Goal: Information Seeking & Learning: Find specific fact

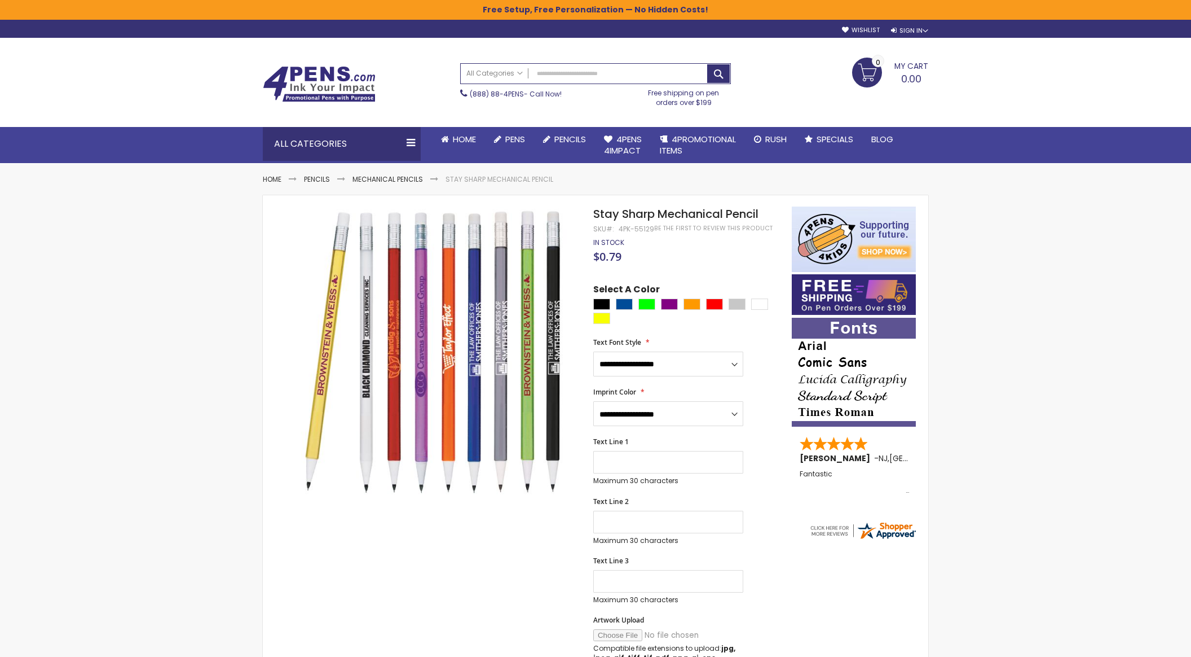
click at [636, 232] on div "4PK-55129" at bounding box center [637, 229] width 36 height 9
copy div "55129"
click at [609, 78] on input "Search" at bounding box center [596, 74] width 270 height 20
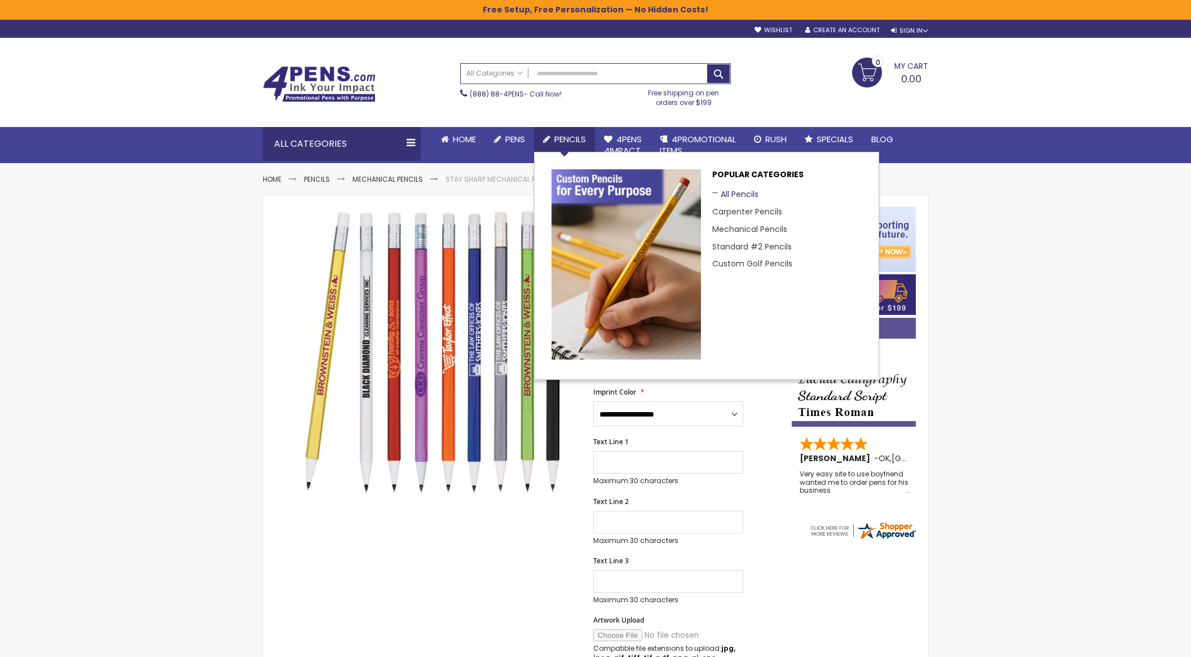
click at [739, 192] on link "All Pencils" at bounding box center [735, 193] width 46 height 11
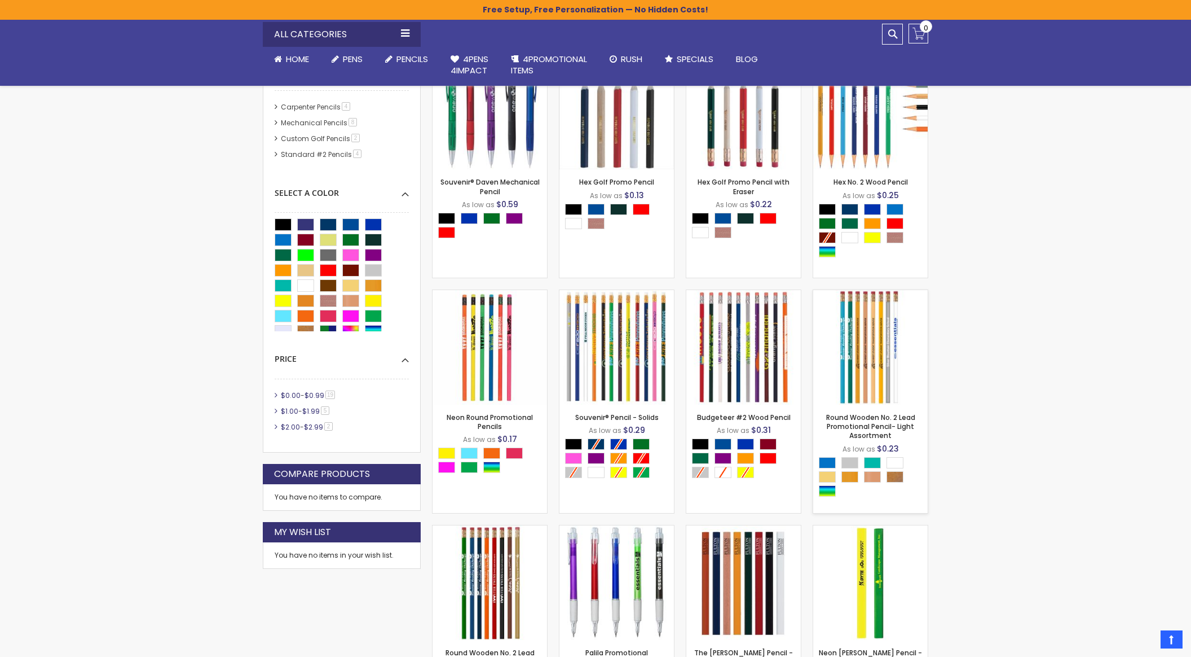
scroll to position [420, 0]
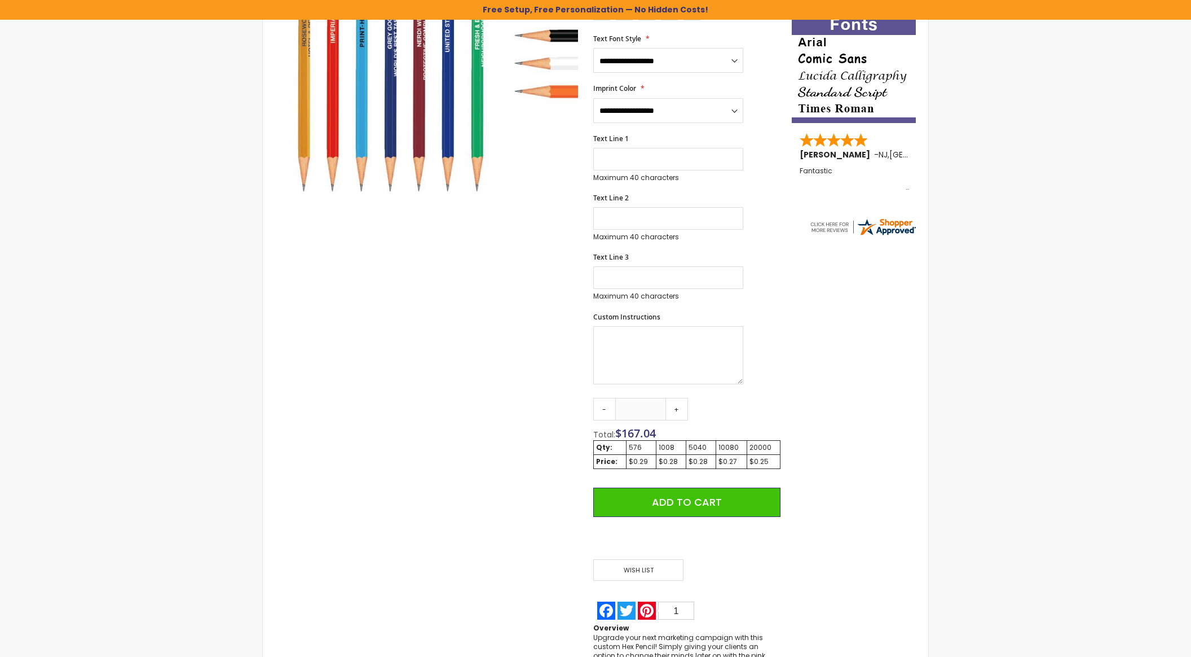
scroll to position [306, 0]
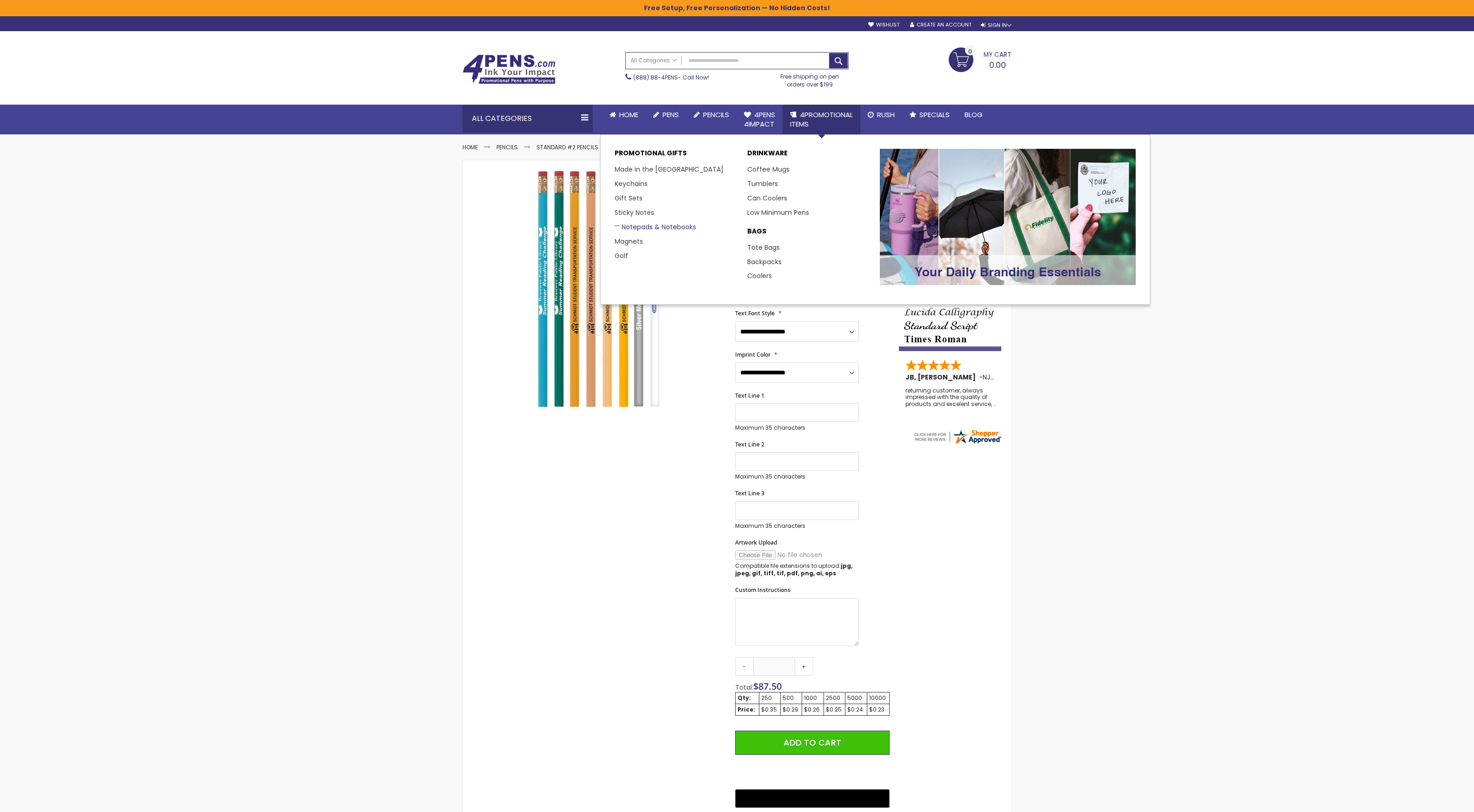
click at [676, 226] on link "Notepads & Notebooks" at bounding box center [655, 227] width 82 height 9
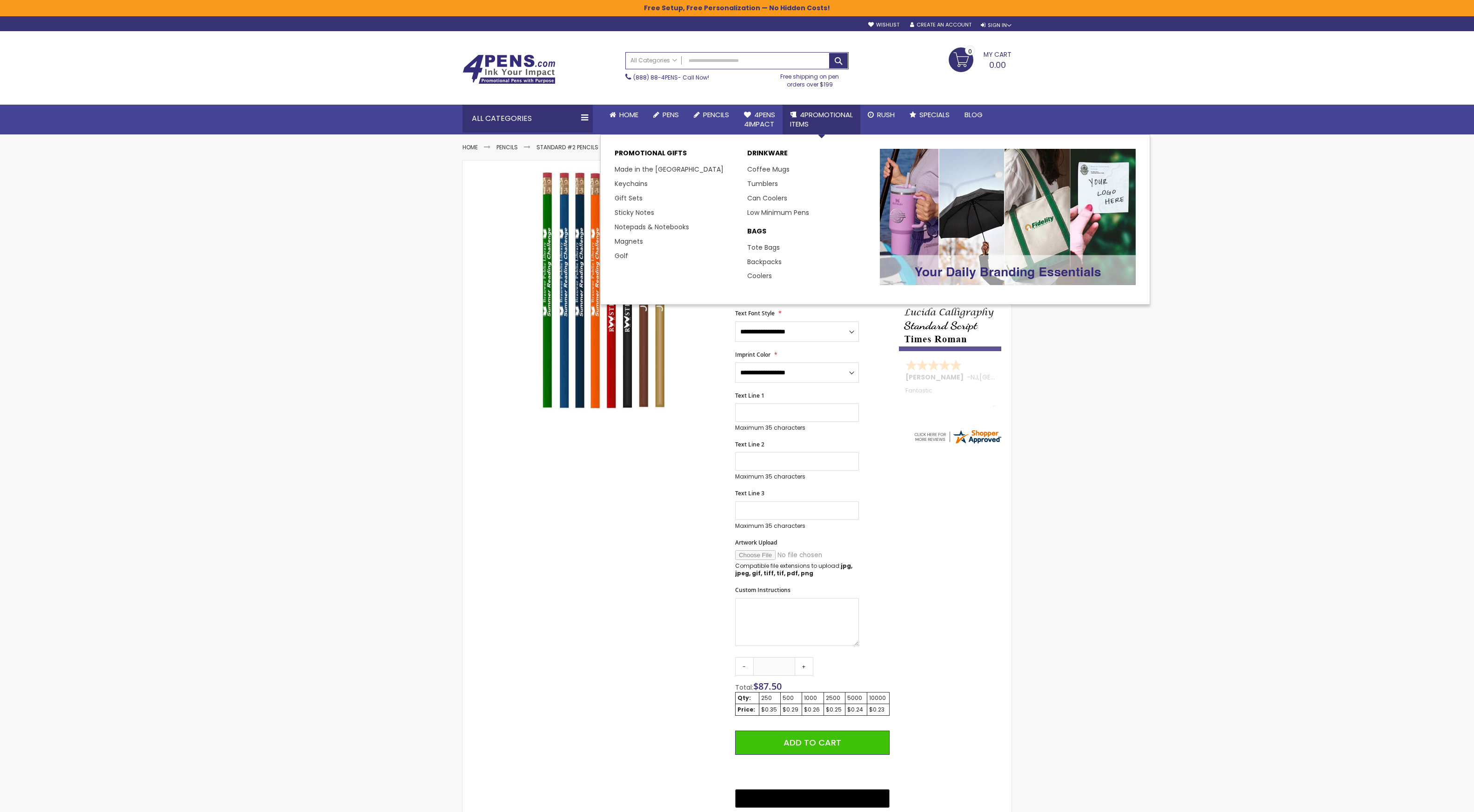
click at [779, 166] on li "Coffee Mugs" at bounding box center [808, 169] width 123 height 14
click at [779, 172] on link "Coffee Mugs" at bounding box center [772, 169] width 49 height 9
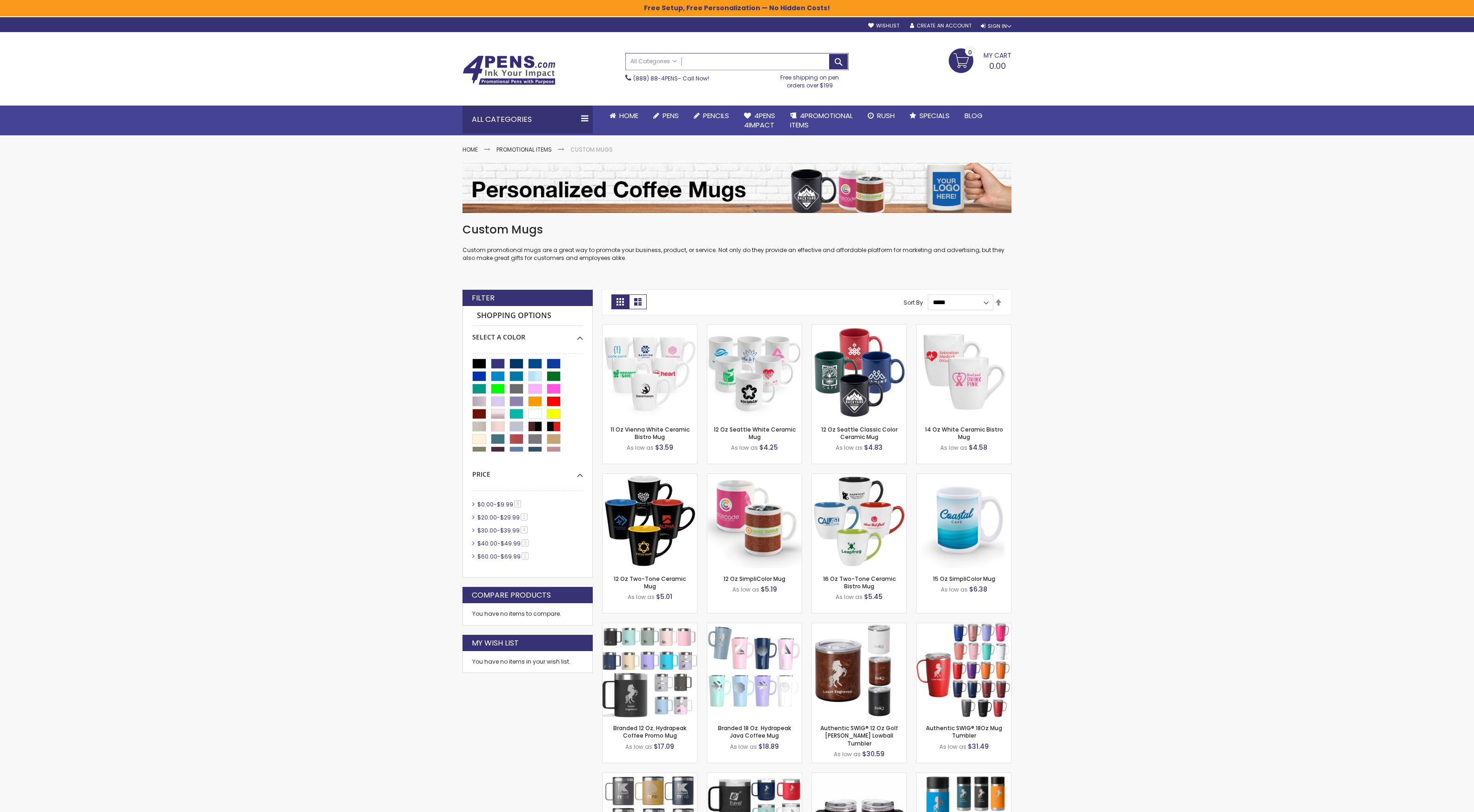
click at [758, 67] on input "Search" at bounding box center [737, 62] width 223 height 16
paste input "*********"
type input "*********"
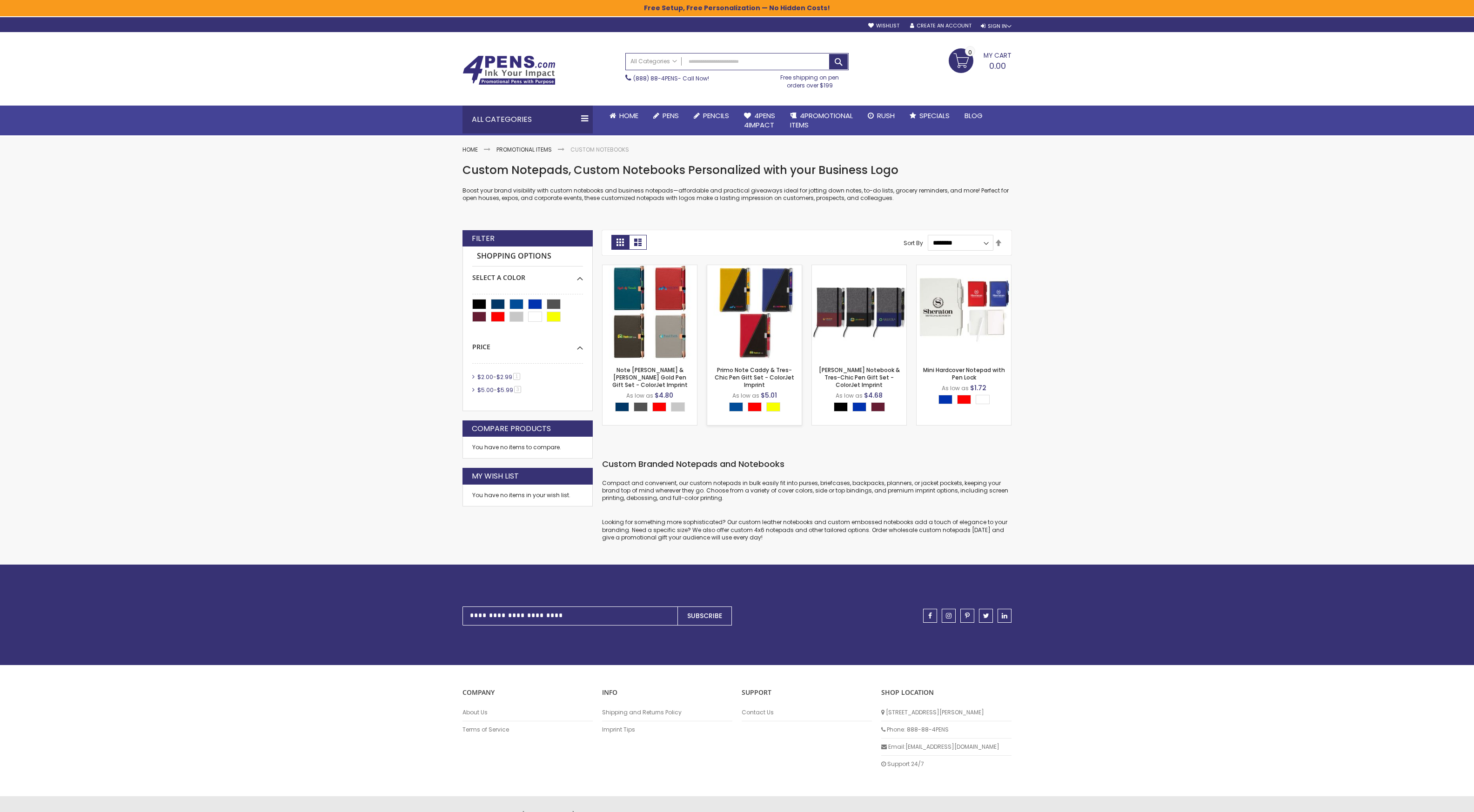
click at [742, 317] on img at bounding box center [754, 312] width 95 height 95
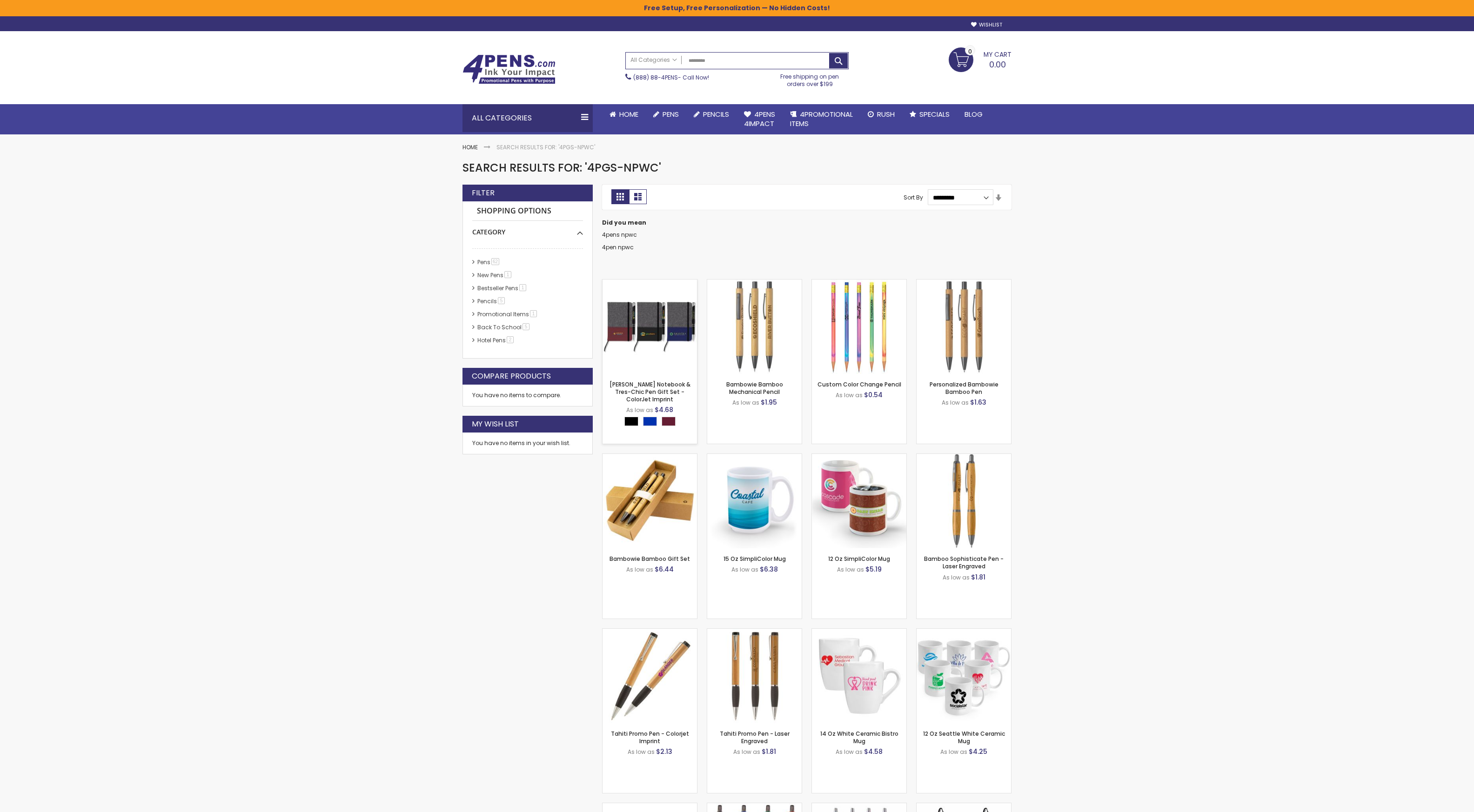
click at [650, 310] on img at bounding box center [650, 326] width 95 height 95
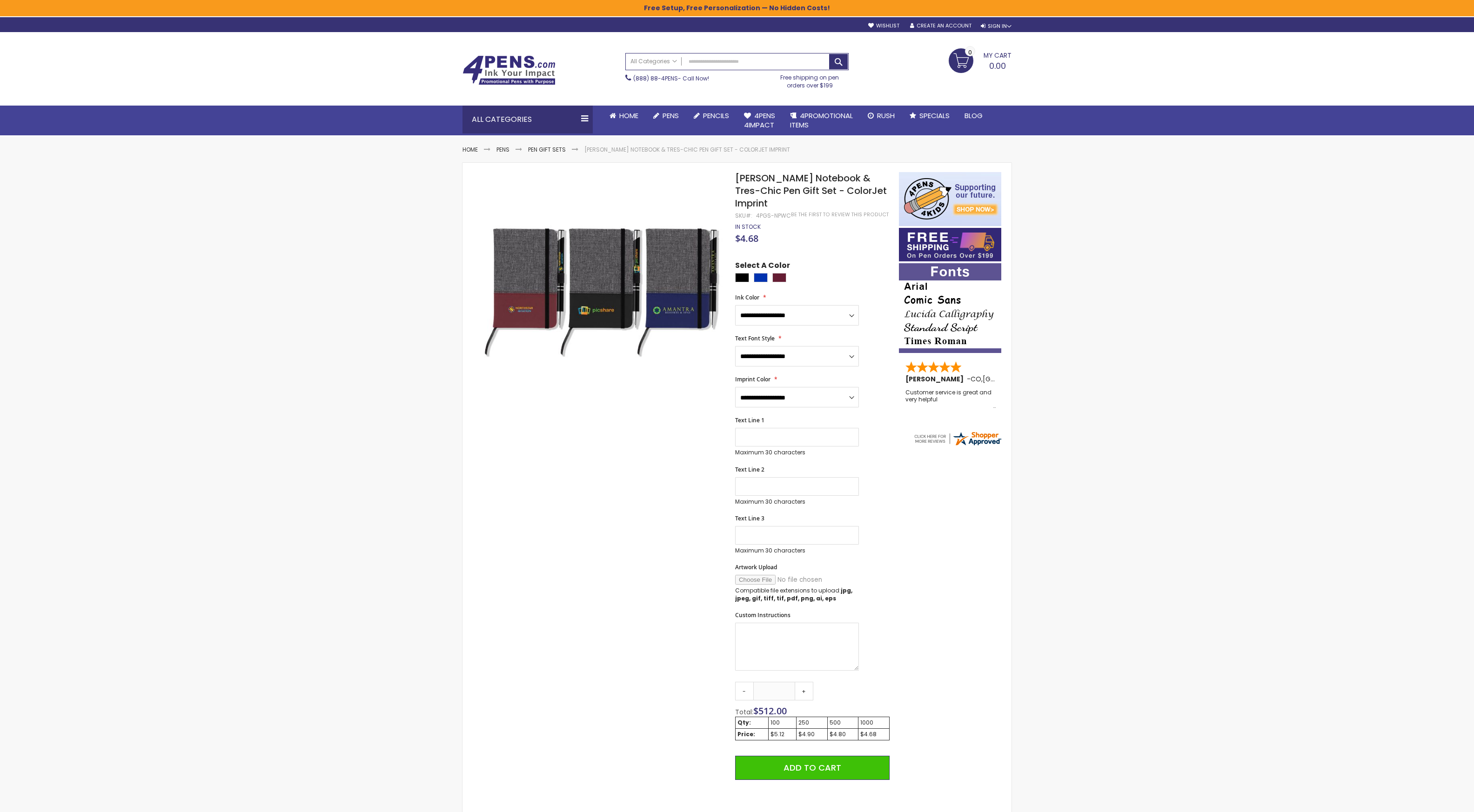
click at [794, 175] on span "Twain Notebook & Tres-Chic Pen Gift Set - ColorJet Imprint" at bounding box center [811, 190] width 152 height 38
copy div "Twain Notebook & Tres-Chic Pen Gift Set - ColorJet Imprint"
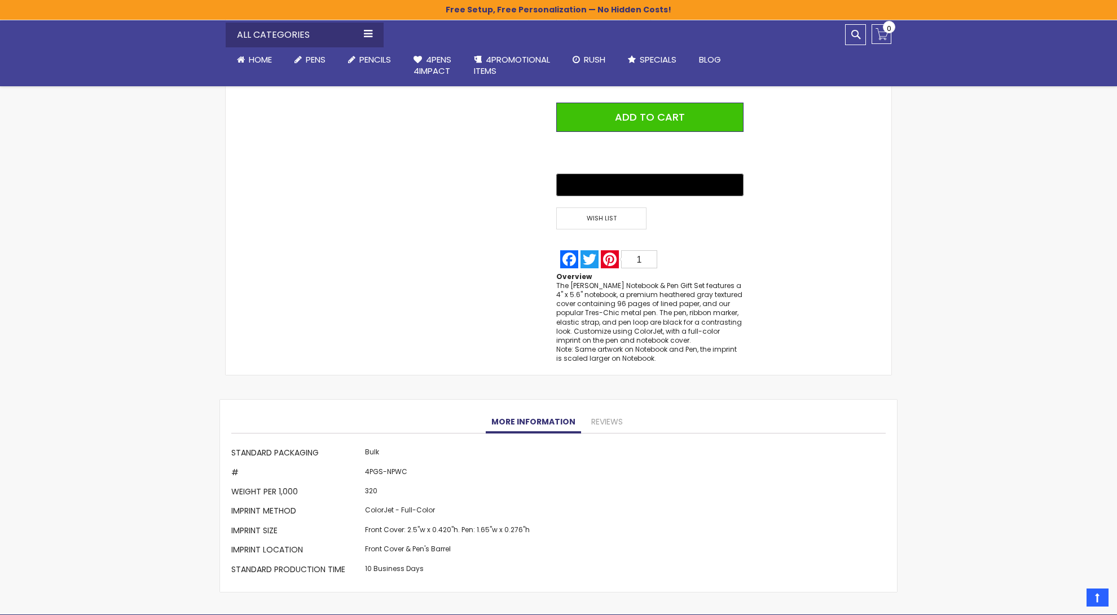
scroll to position [833, 0]
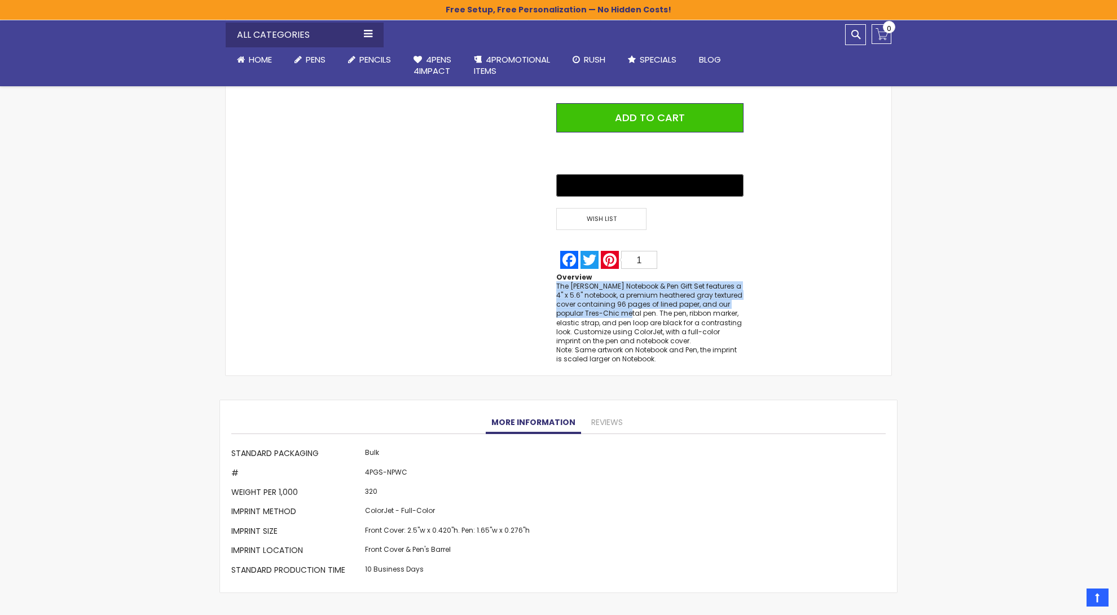
drag, startPoint x: 627, startPoint y: 298, endPoint x: 557, endPoint y: 275, distance: 73.1
click at [557, 282] on div "The Twain Notebook & Pen Gift Set features a 4" x 5.6" notebook, a premium heat…" at bounding box center [649, 323] width 187 height 82
copy div "The Twain Notebook & Pen Gift Set features a 4" x 5.6" notebook, a premium heat…"
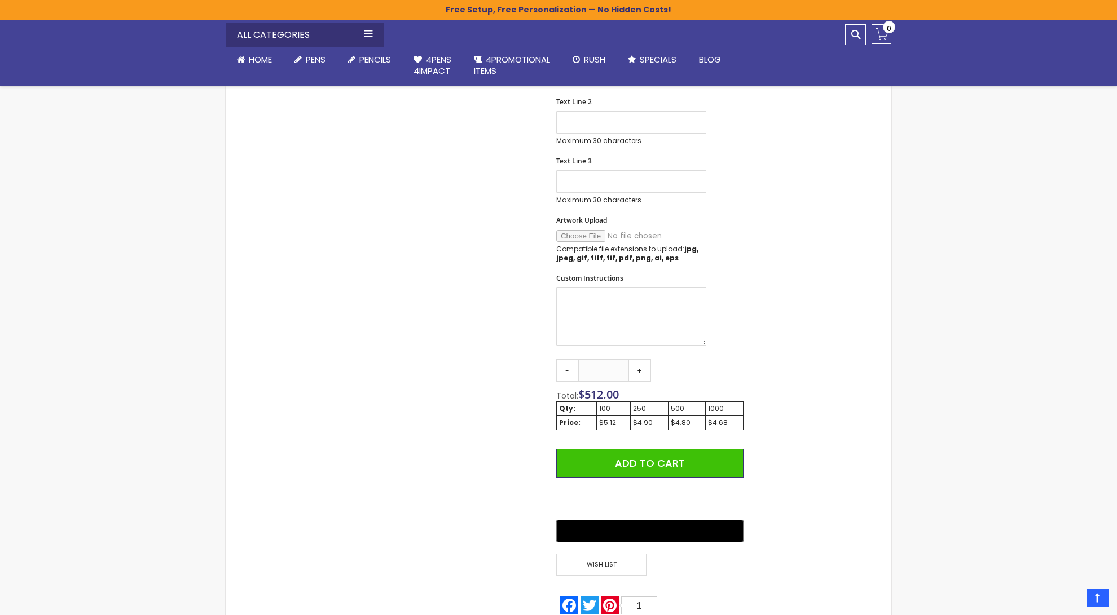
scroll to position [0, 0]
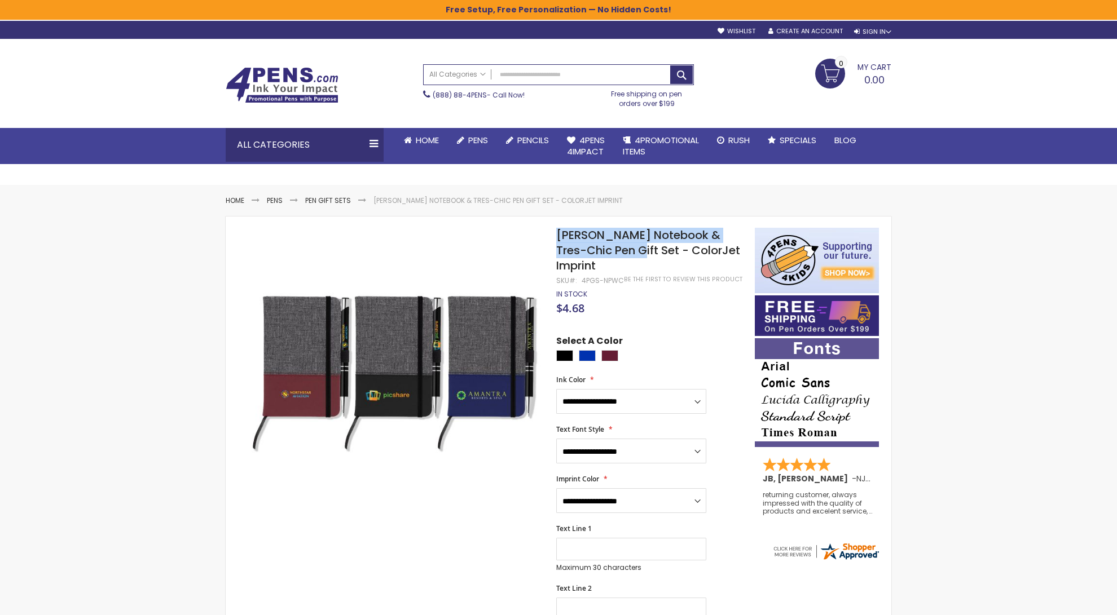
drag, startPoint x: 600, startPoint y: 252, endPoint x: 556, endPoint y: 235, distance: 46.9
click at [556, 235] on span "Twain Notebook & Tres-Chic Pen Gift Set - ColorJet Imprint" at bounding box center [648, 250] width 184 height 46
copy span "Twain Notebook & Tres-Chic Pen Gift Set"
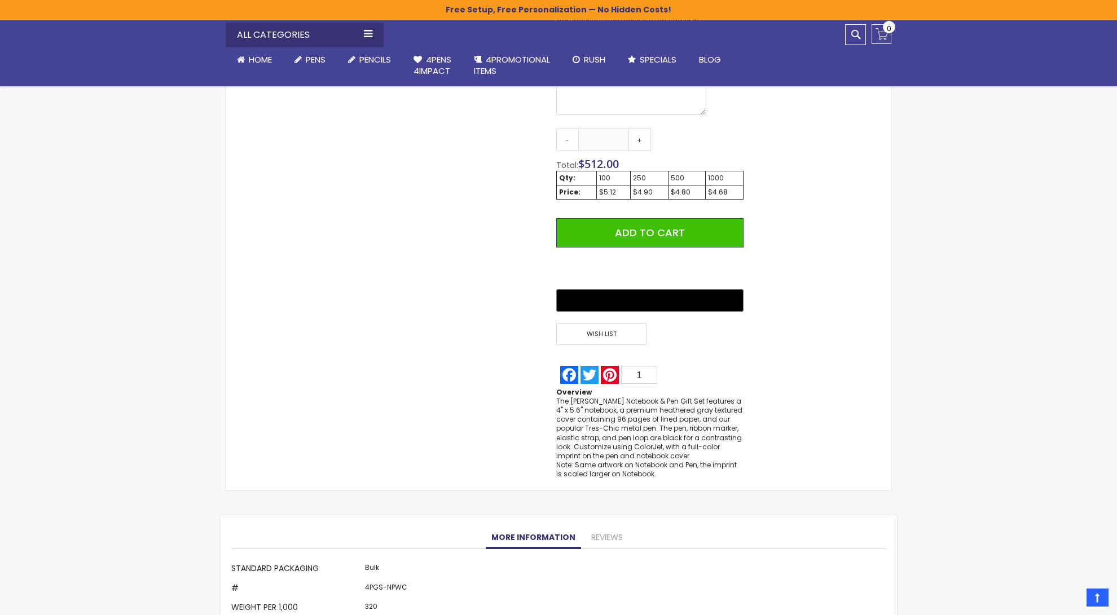
scroll to position [772, 0]
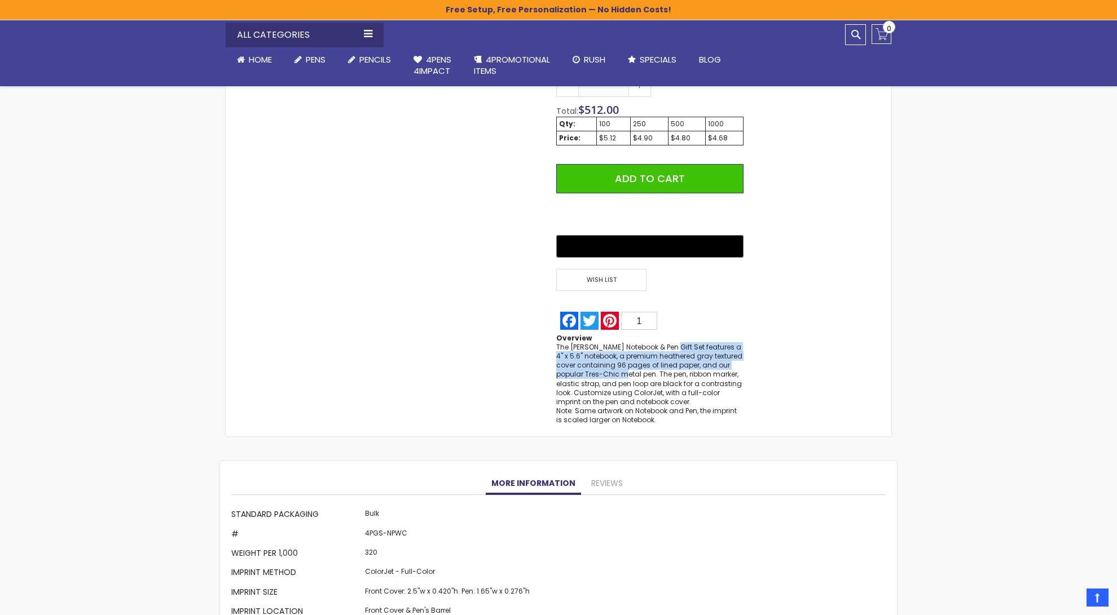
drag, startPoint x: 672, startPoint y: 333, endPoint x: 626, endPoint y: 361, distance: 54.7
click at [626, 361] on div "The Twain Notebook & Pen Gift Set features a 4" x 5.6" notebook, a premium heat…" at bounding box center [649, 384] width 187 height 82
copy div "features a 4" x 5.6" notebook, a premium heathered gray textured cover containi…"
